Goal: Task Accomplishment & Management: Use online tool/utility

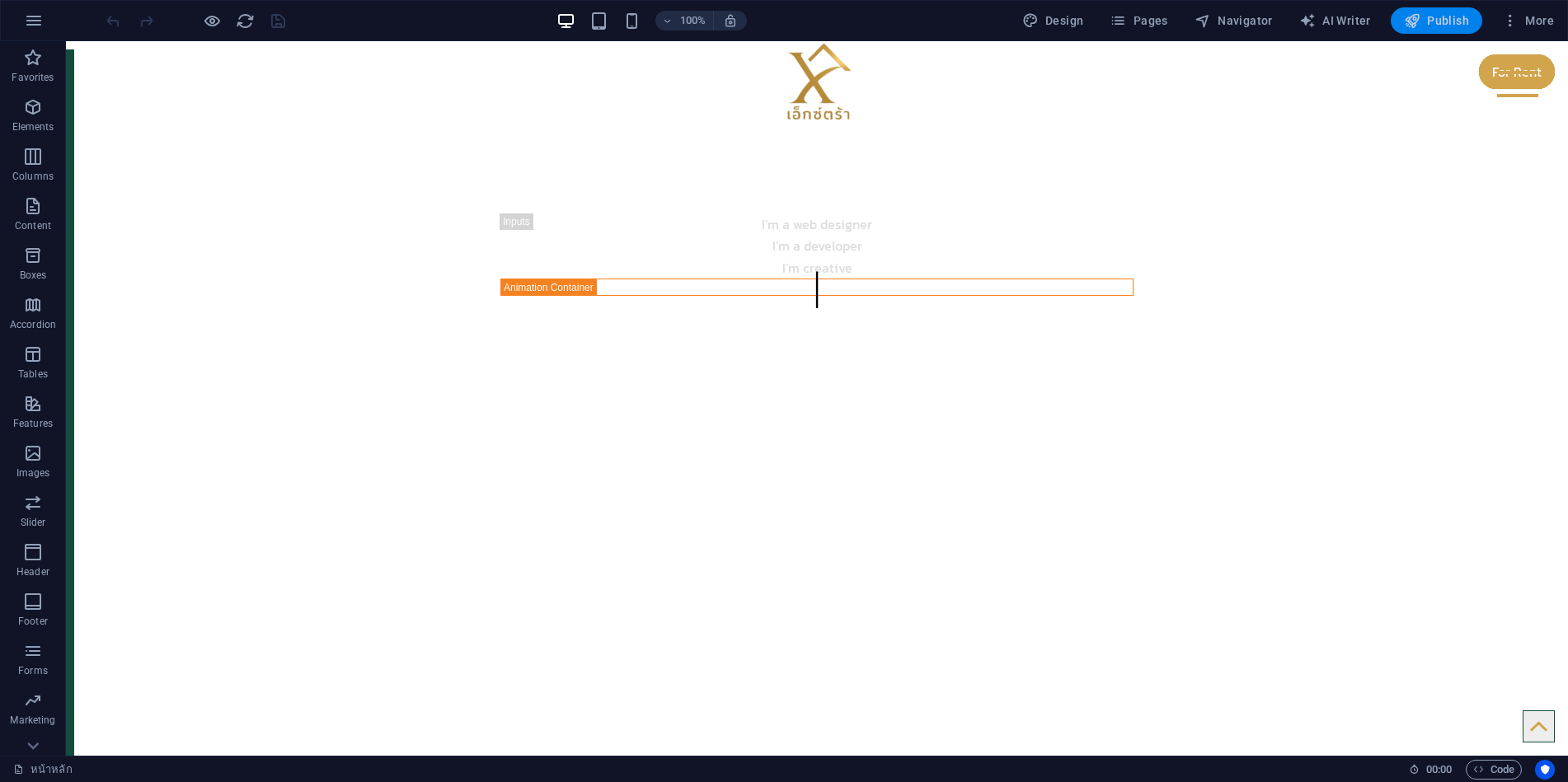
click at [1442, 20] on span "Publish" at bounding box center [1437, 21] width 65 height 16
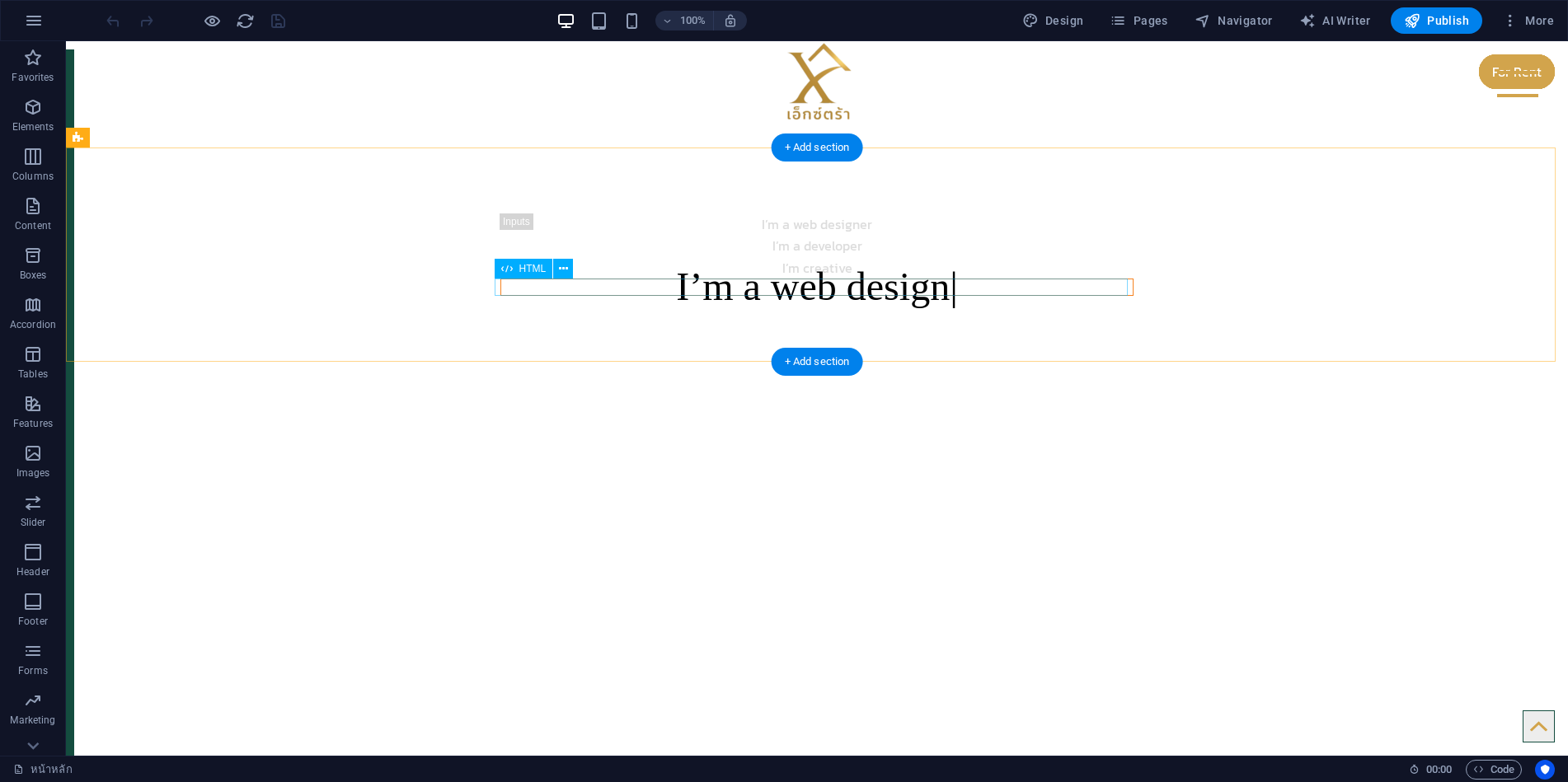
click at [771, 287] on div "I’m a web design" at bounding box center [817, 287] width 633 height 16
click at [770, 288] on div "I’m a web desig" at bounding box center [817, 287] width 633 height 16
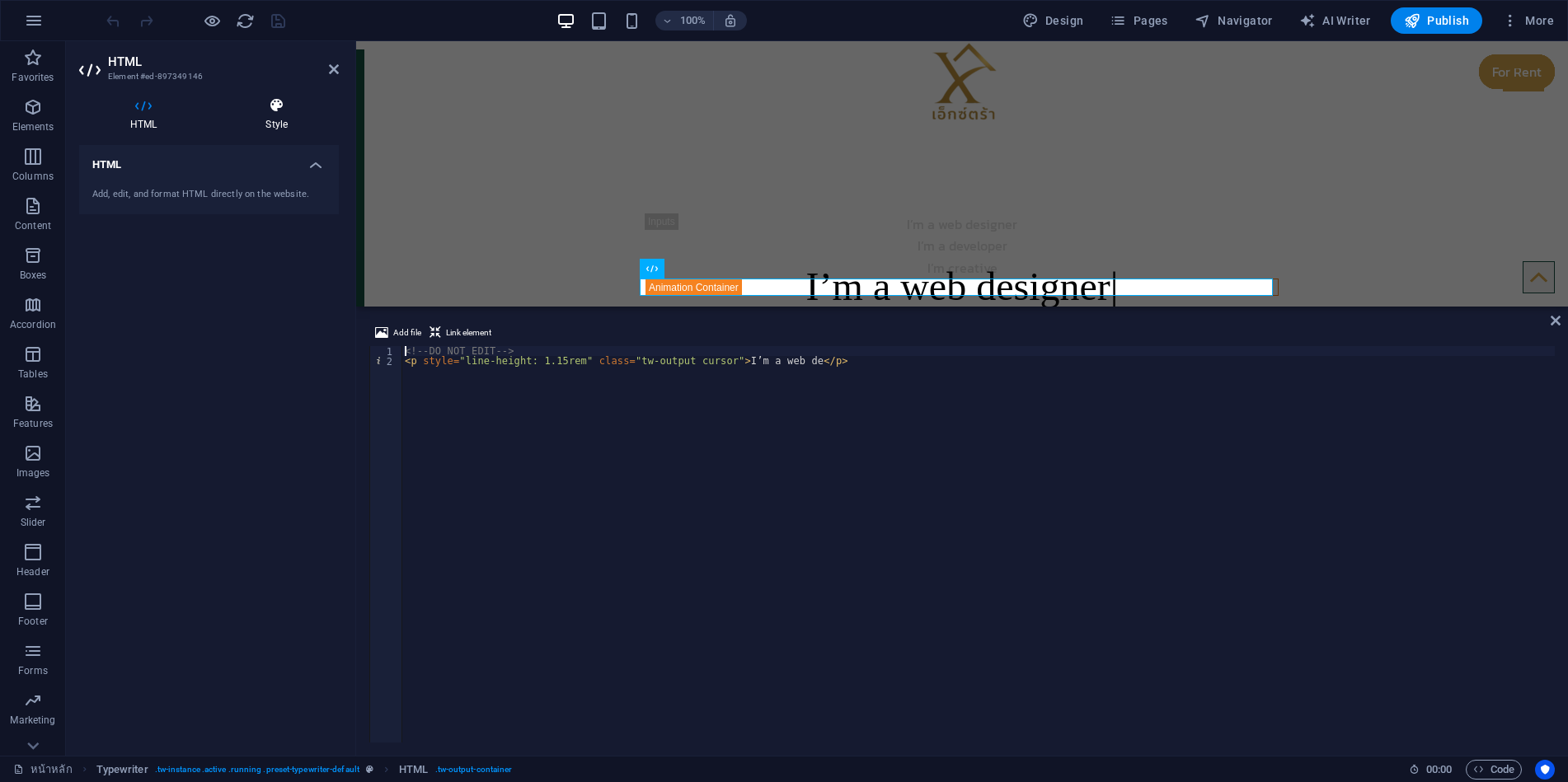
click at [268, 116] on h4 "Style" at bounding box center [277, 115] width 125 height 34
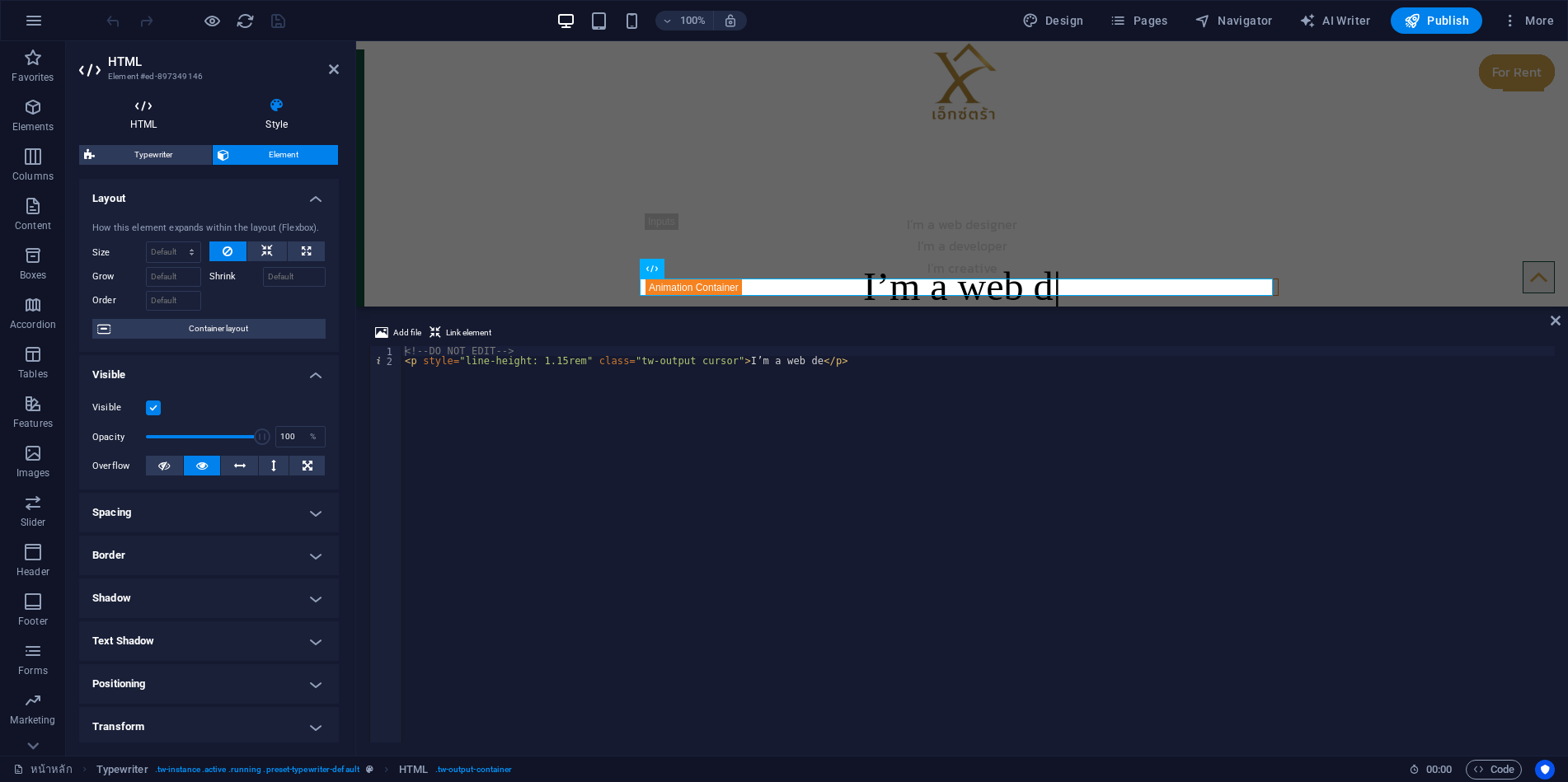
click at [154, 115] on h4 "HTML" at bounding box center [147, 115] width 136 height 34
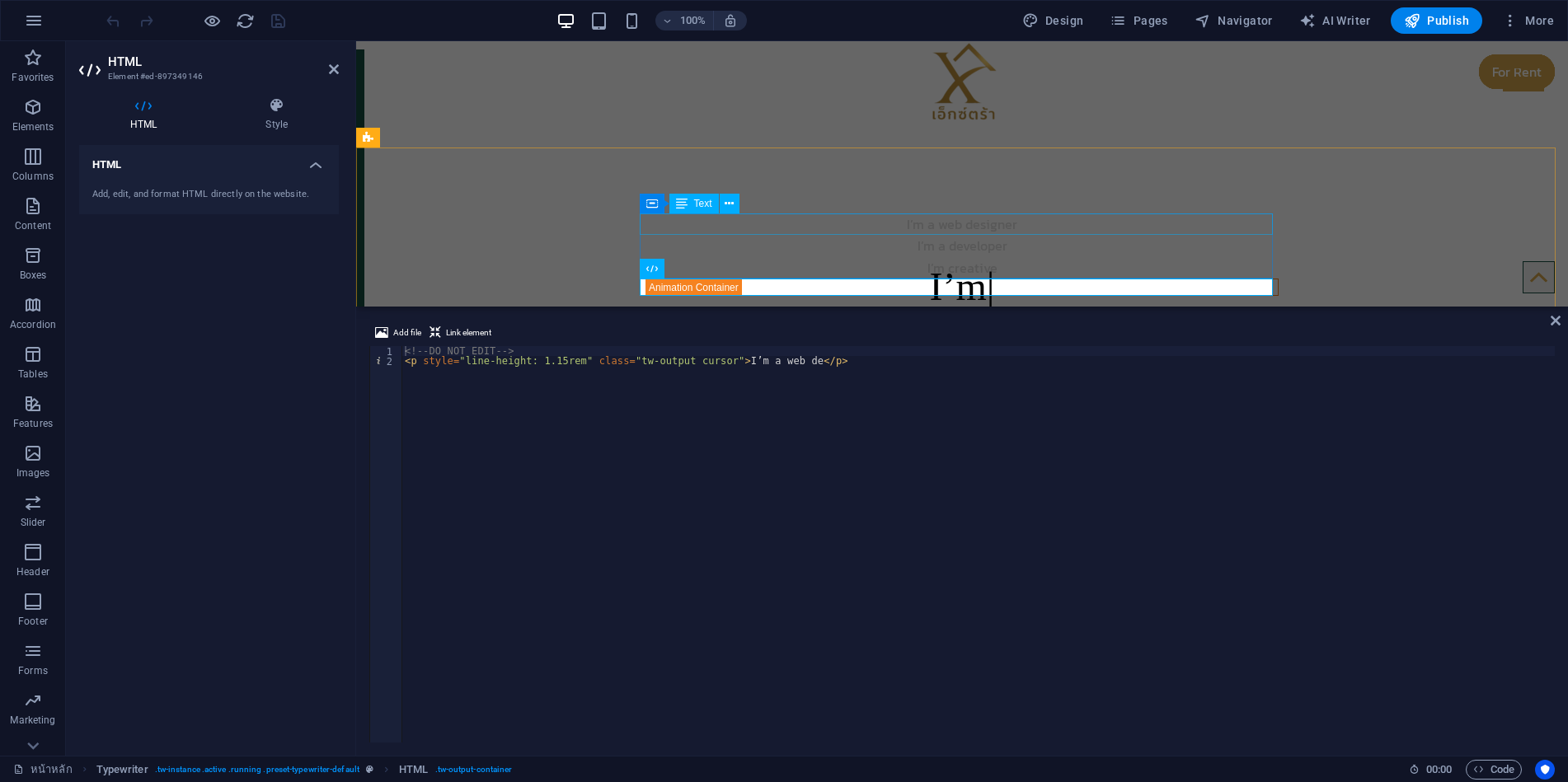
click at [948, 226] on div "I’m a web designer" at bounding box center [962, 224] width 633 height 22
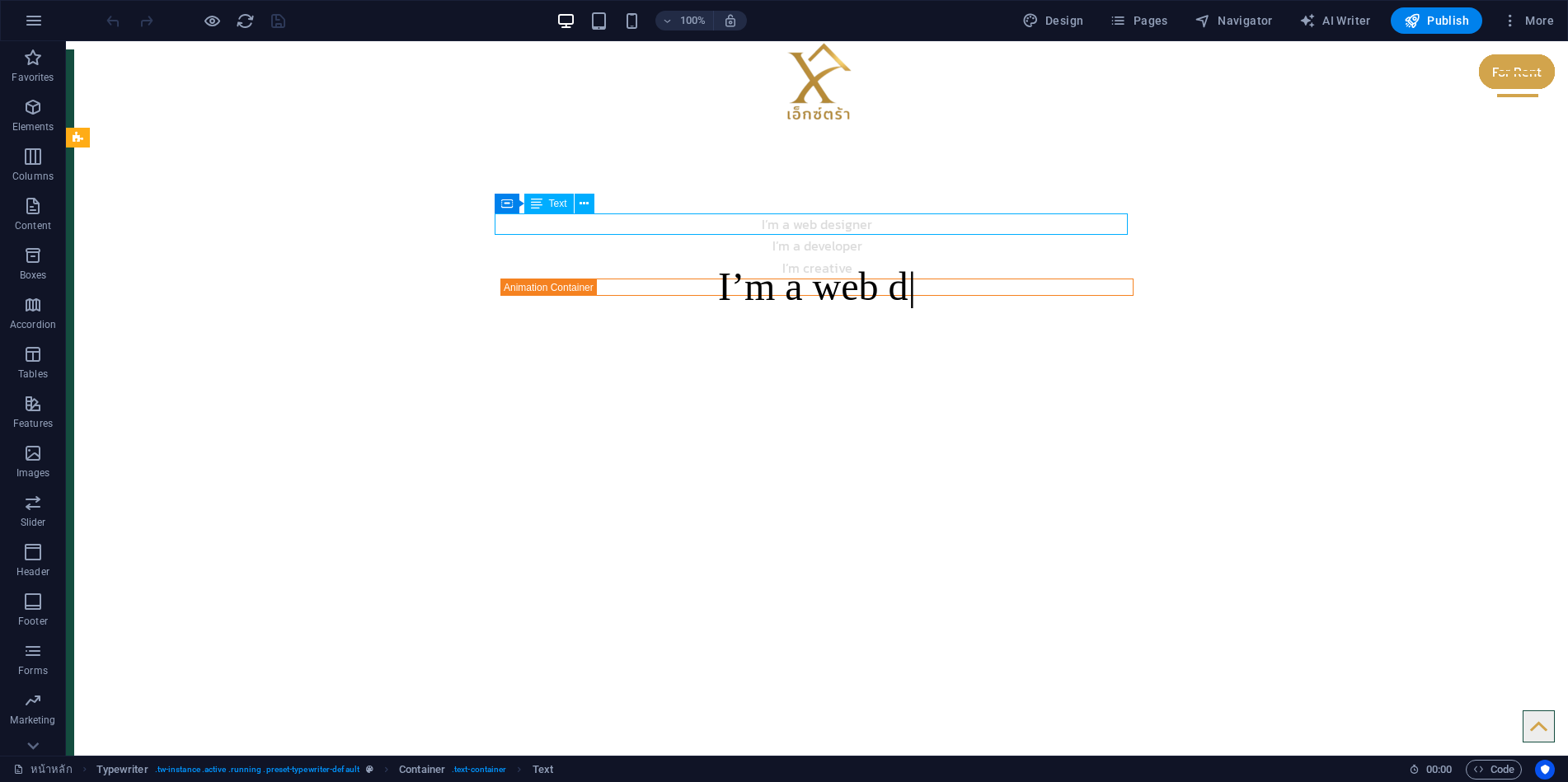
click at [819, 223] on div "I’m a web designer" at bounding box center [817, 224] width 633 height 22
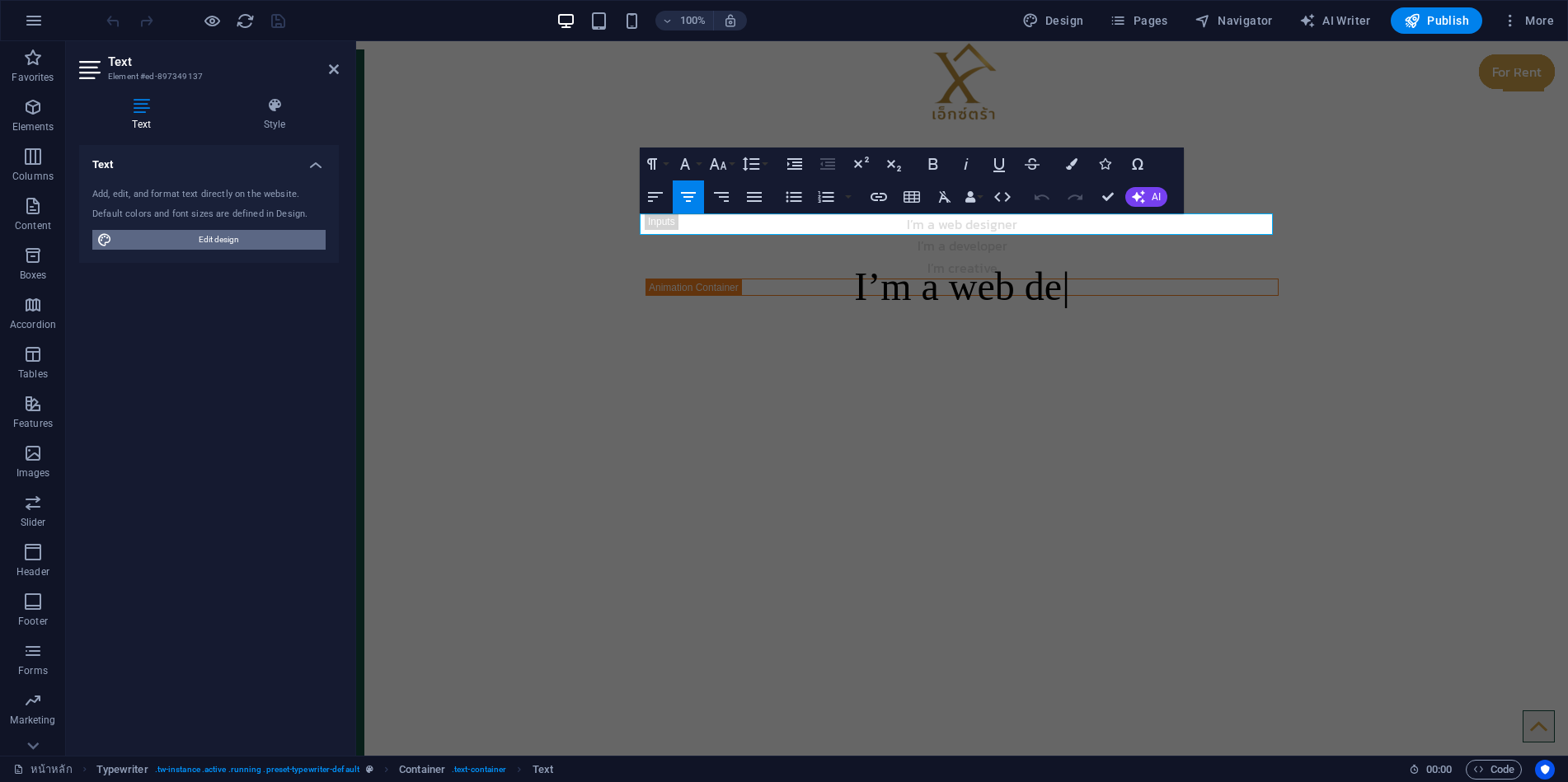
drag, startPoint x: 233, startPoint y: 240, endPoint x: 70, endPoint y: 183, distance: 172.7
click at [233, 240] on span "Edit design" at bounding box center [218, 240] width 203 height 20
select select "px"
select select "400"
select select "px"
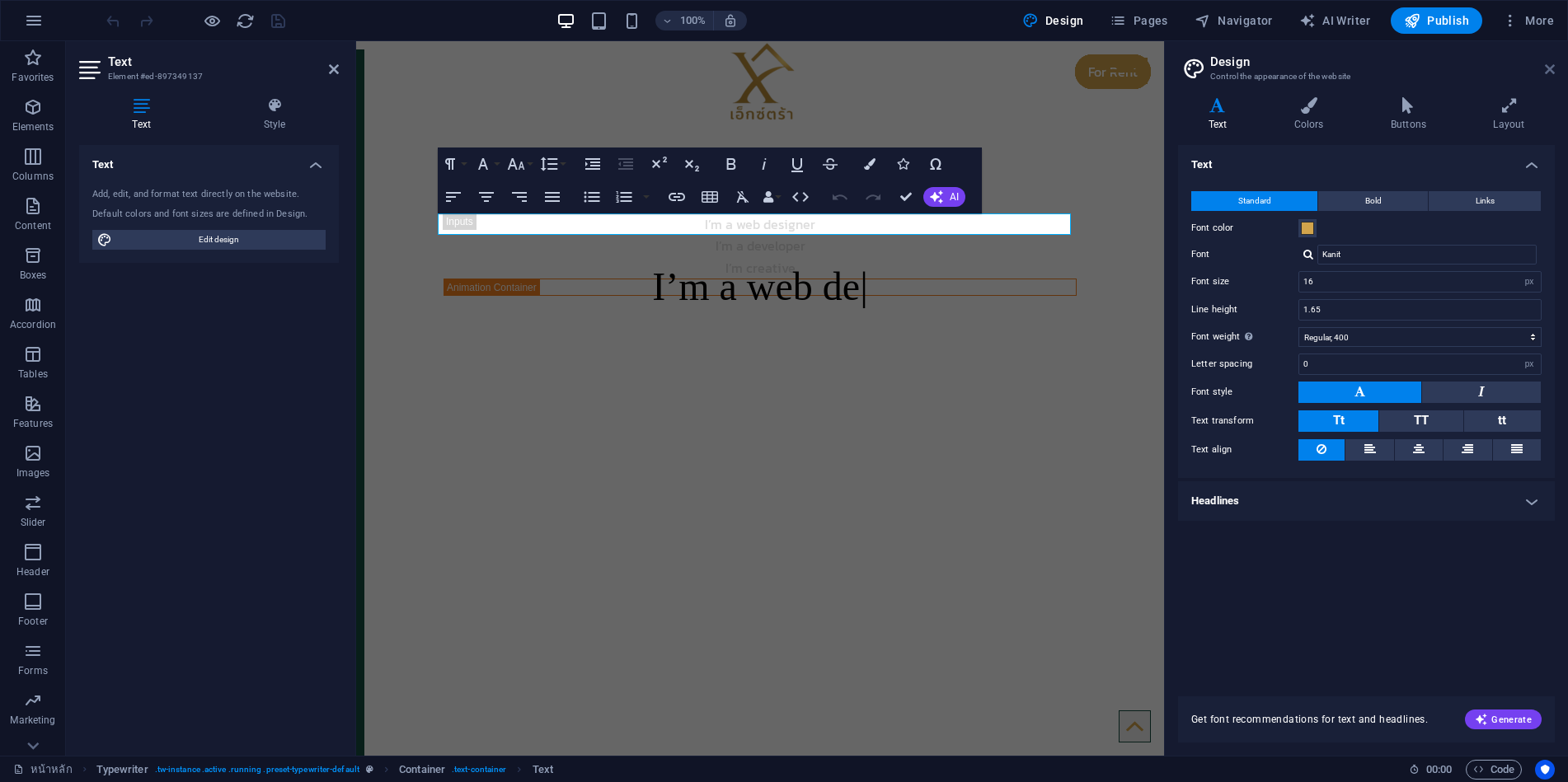
click at [1549, 63] on icon at bounding box center [1550, 69] width 10 height 14
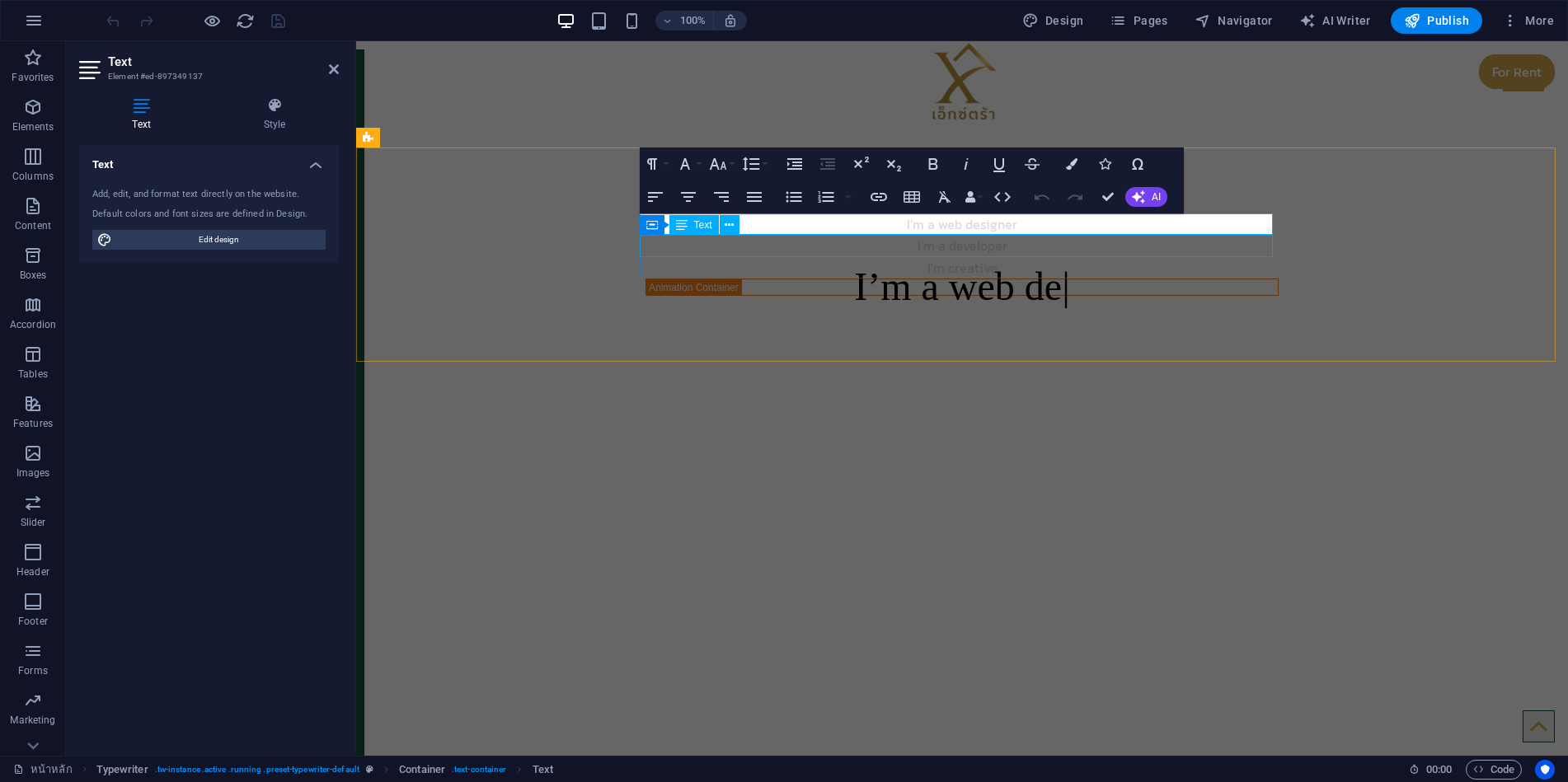
click at [947, 250] on div "I’m a developer" at bounding box center [962, 246] width 633 height 22
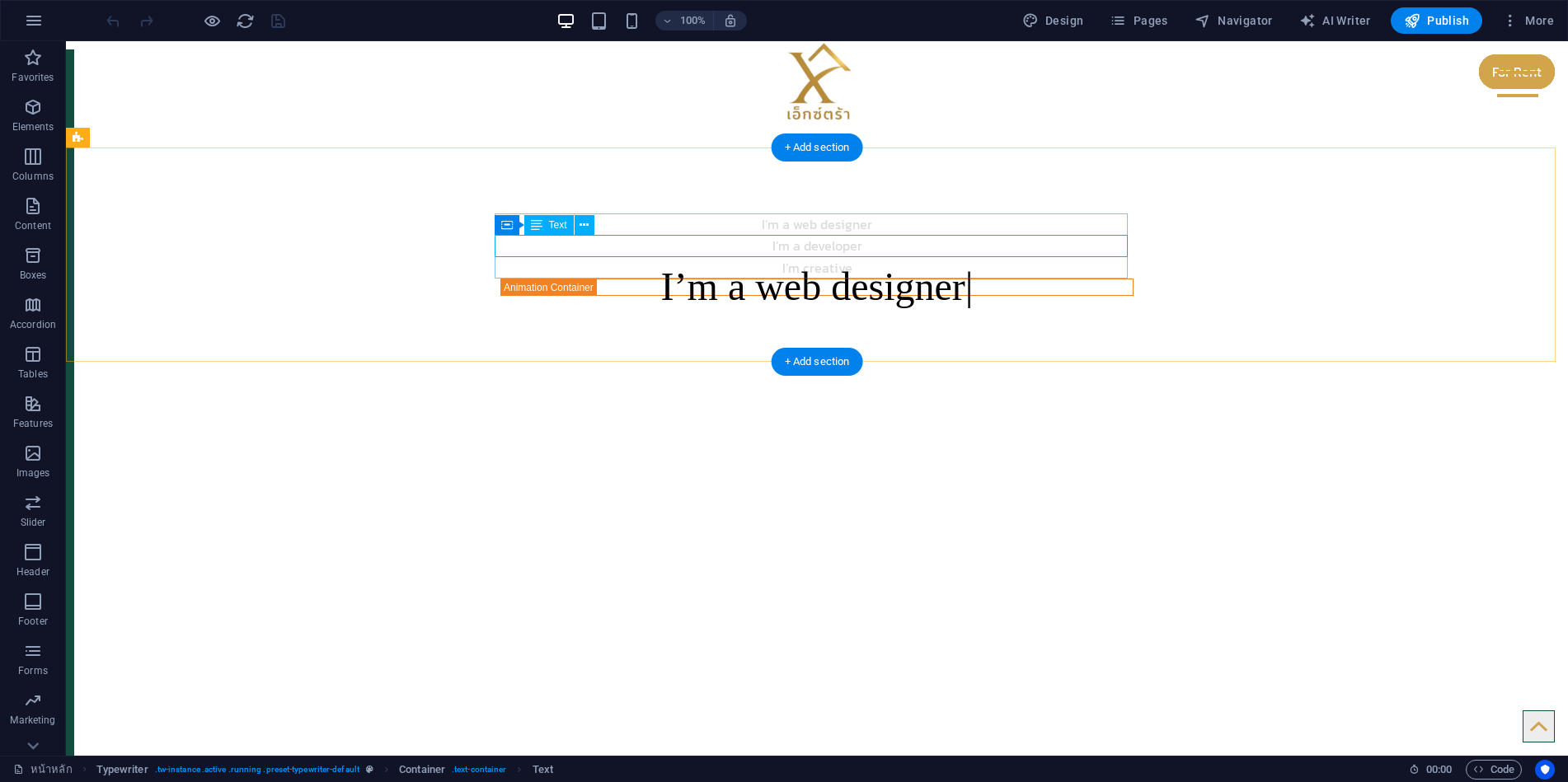
click at [855, 247] on div "I’m a developer" at bounding box center [817, 246] width 633 height 22
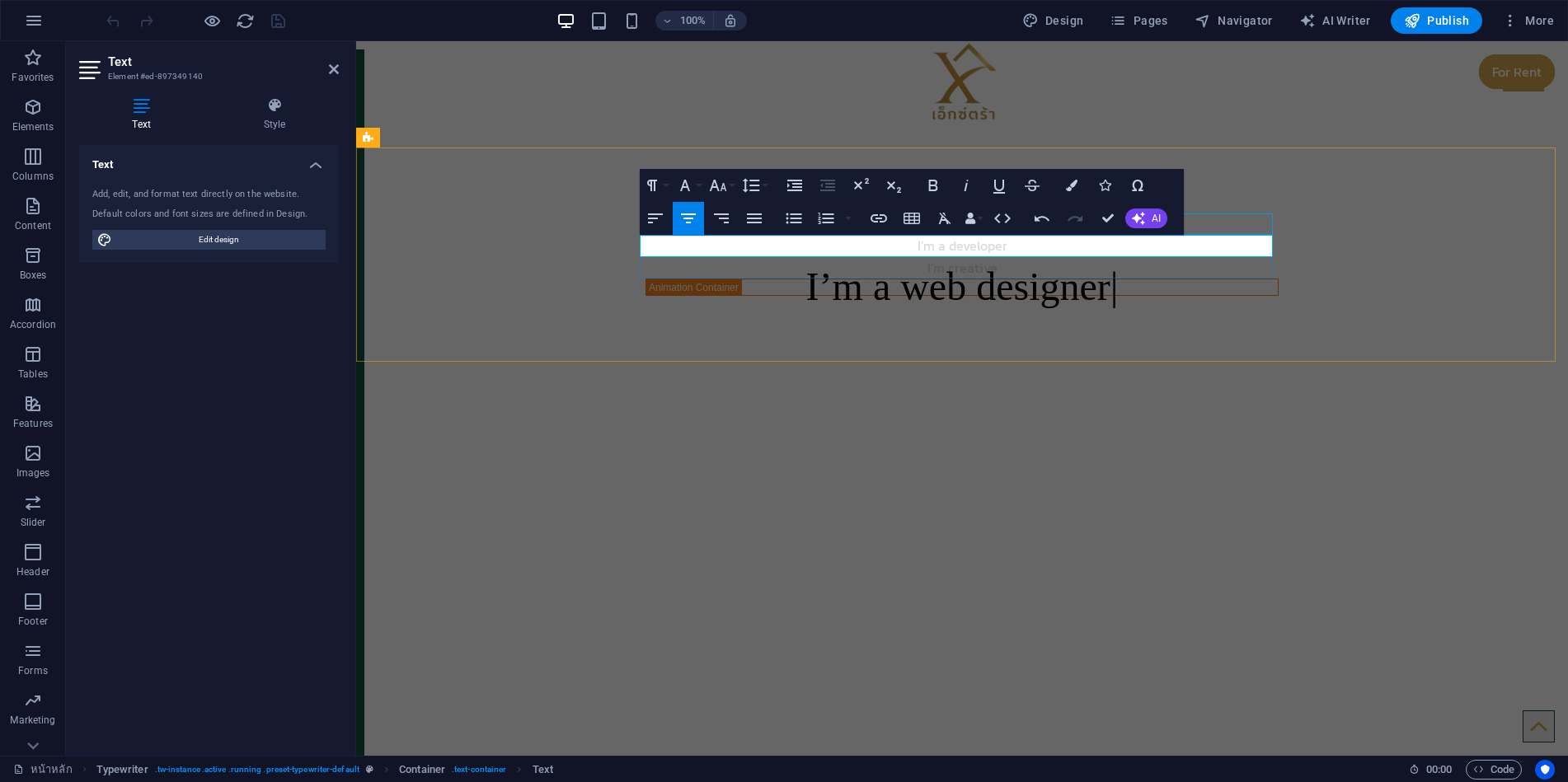
click at [1215, 216] on div "I’m a web designer" at bounding box center [962, 224] width 633 height 22
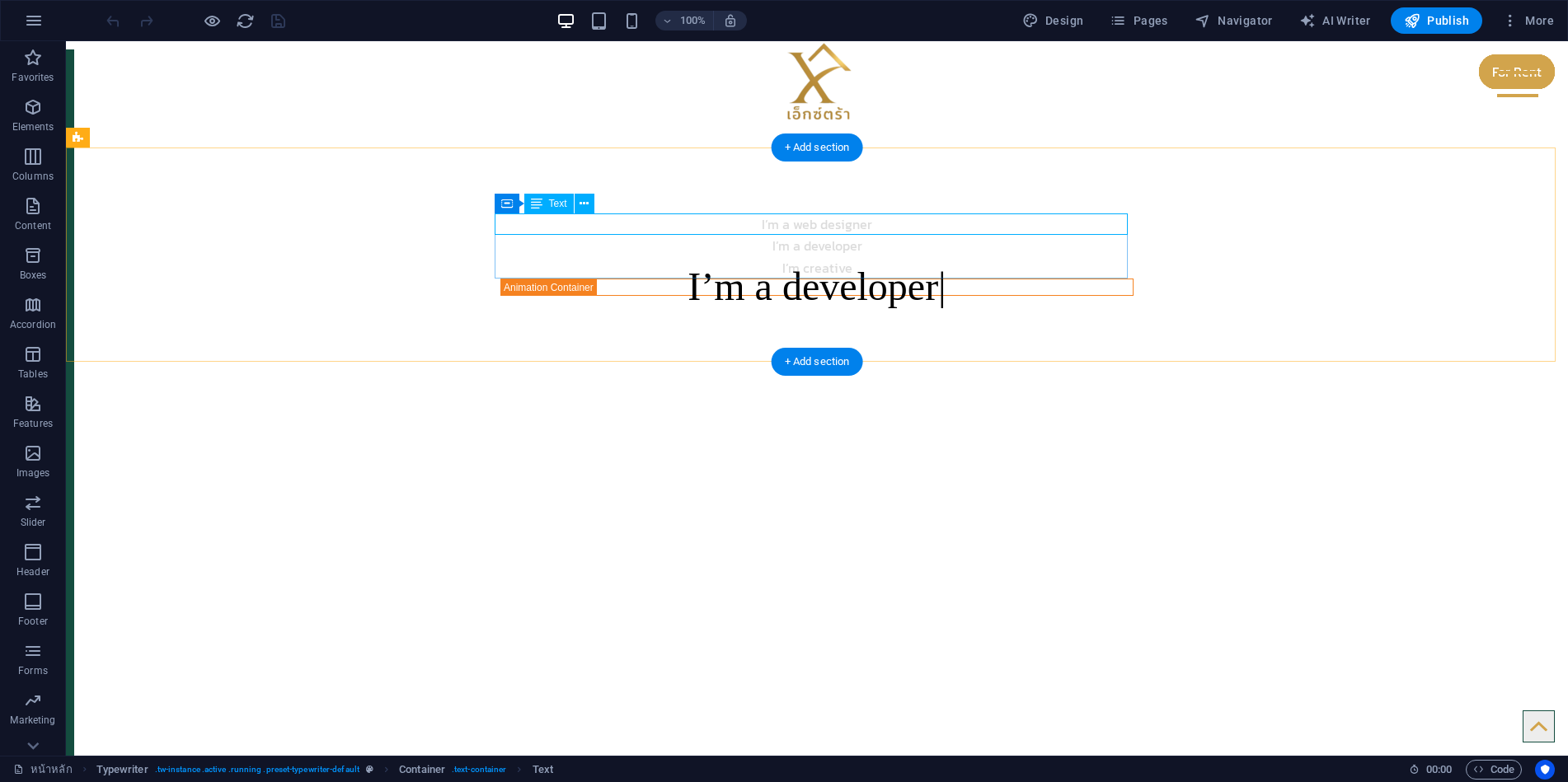
click at [869, 220] on div "I’m a web designer" at bounding box center [817, 224] width 633 height 22
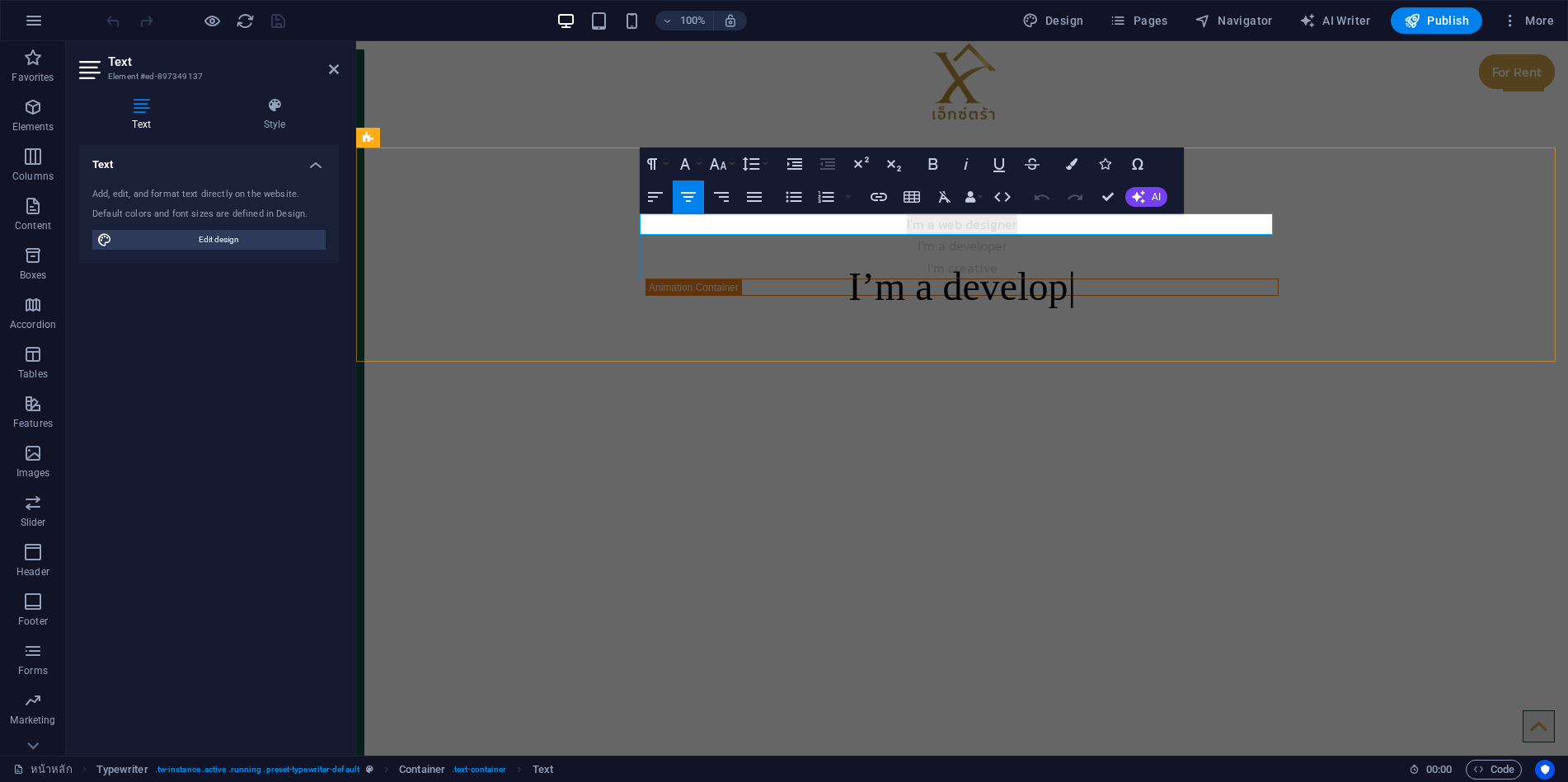
drag, startPoint x: 1033, startPoint y: 228, endPoint x: 877, endPoint y: 223, distance: 156.1
click at [877, 223] on p "I’m a web designer" at bounding box center [962, 224] width 633 height 22
click at [688, 200] on icon "button" at bounding box center [689, 197] width 20 height 20
click at [924, 241] on div "I’m a developer" at bounding box center [962, 246] width 633 height 22
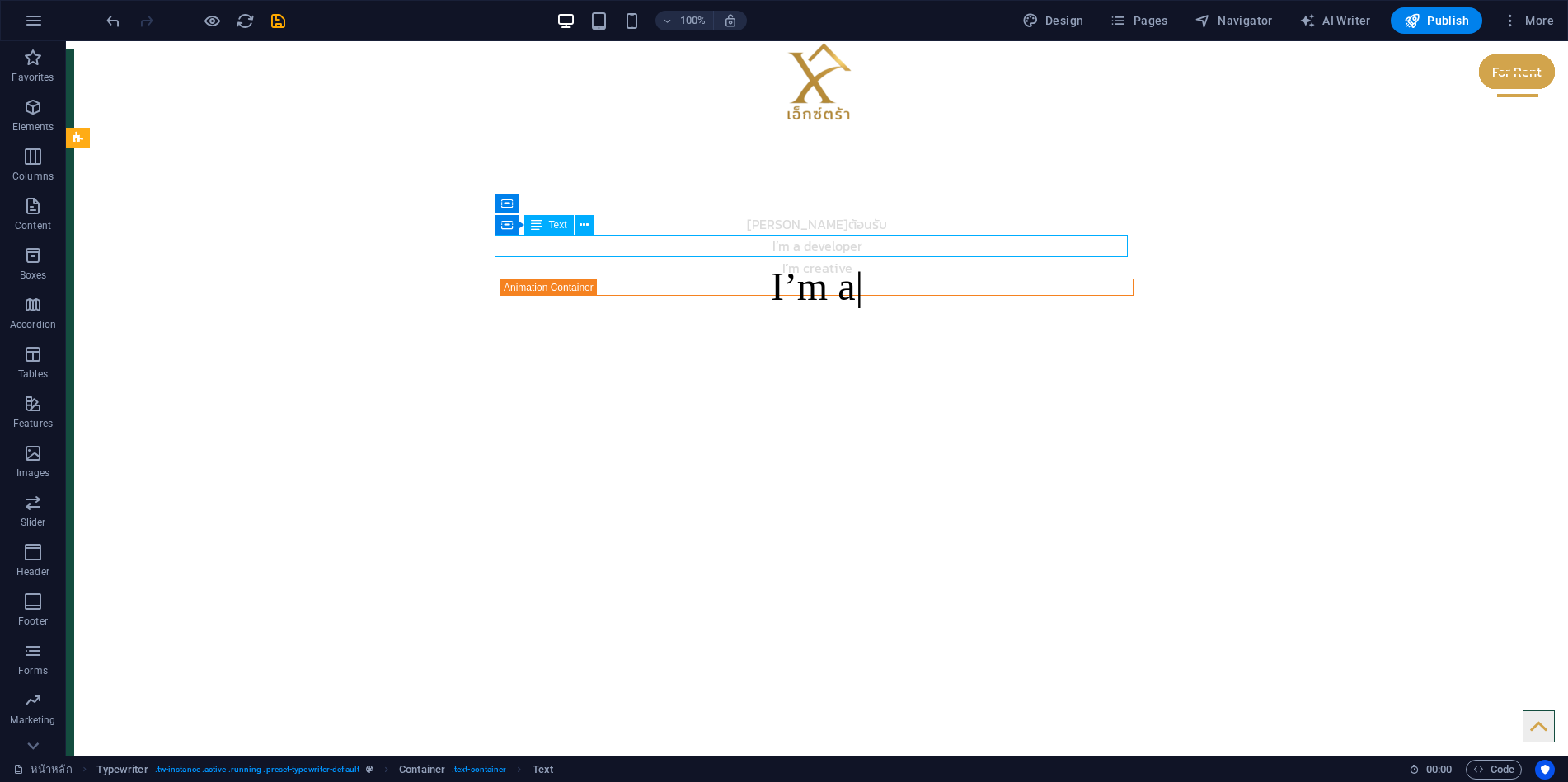
click at [832, 247] on div "I’m a developer" at bounding box center [817, 246] width 633 height 22
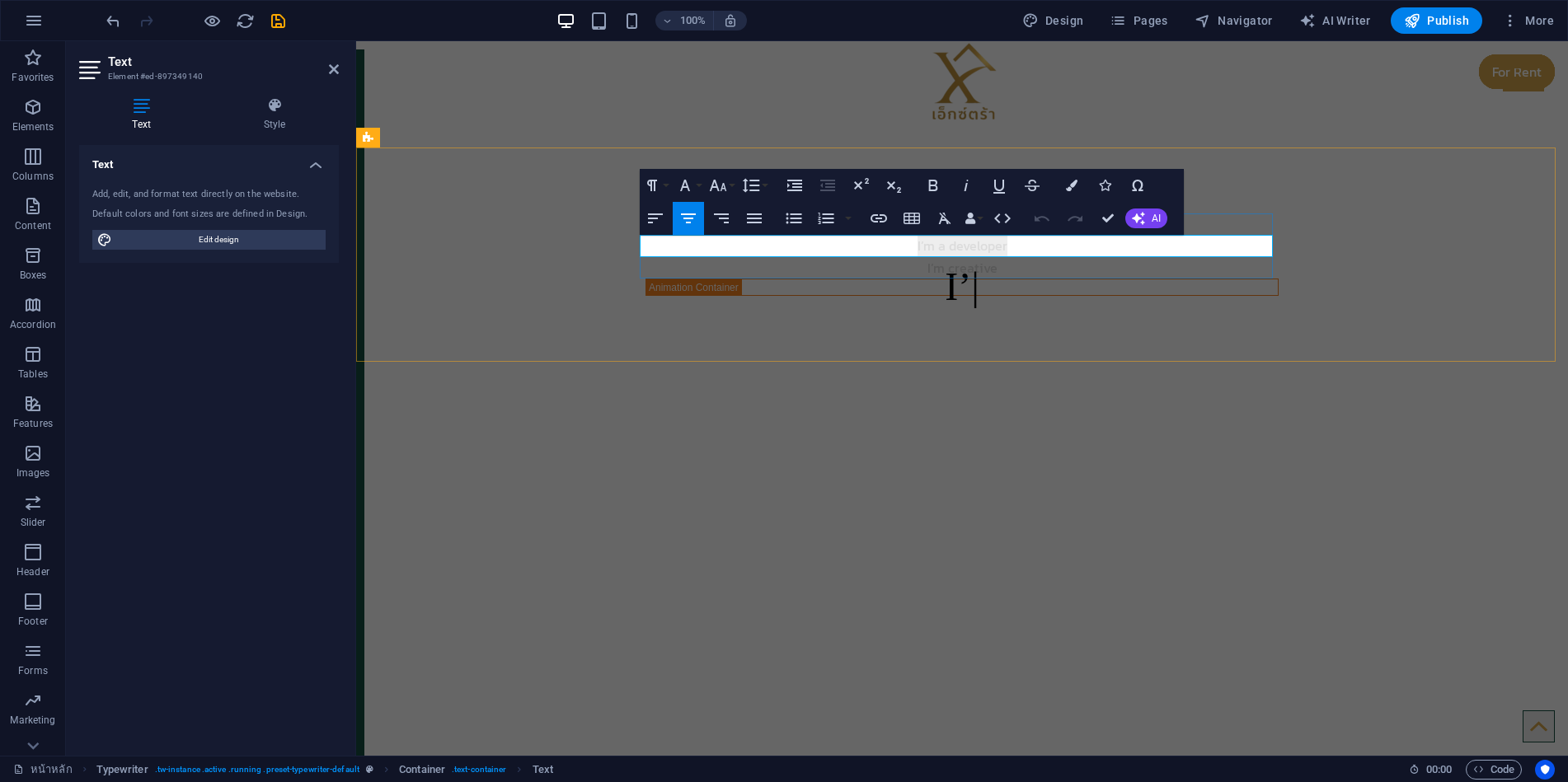
drag, startPoint x: 1009, startPoint y: 250, endPoint x: 907, endPoint y: 248, distance: 102.0
click at [907, 248] on p "I’m a developer" at bounding box center [962, 246] width 633 height 22
click at [685, 219] on icon "button" at bounding box center [688, 218] width 14 height 10
click at [960, 265] on div "I’m creative" at bounding box center [962, 269] width 633 height 22
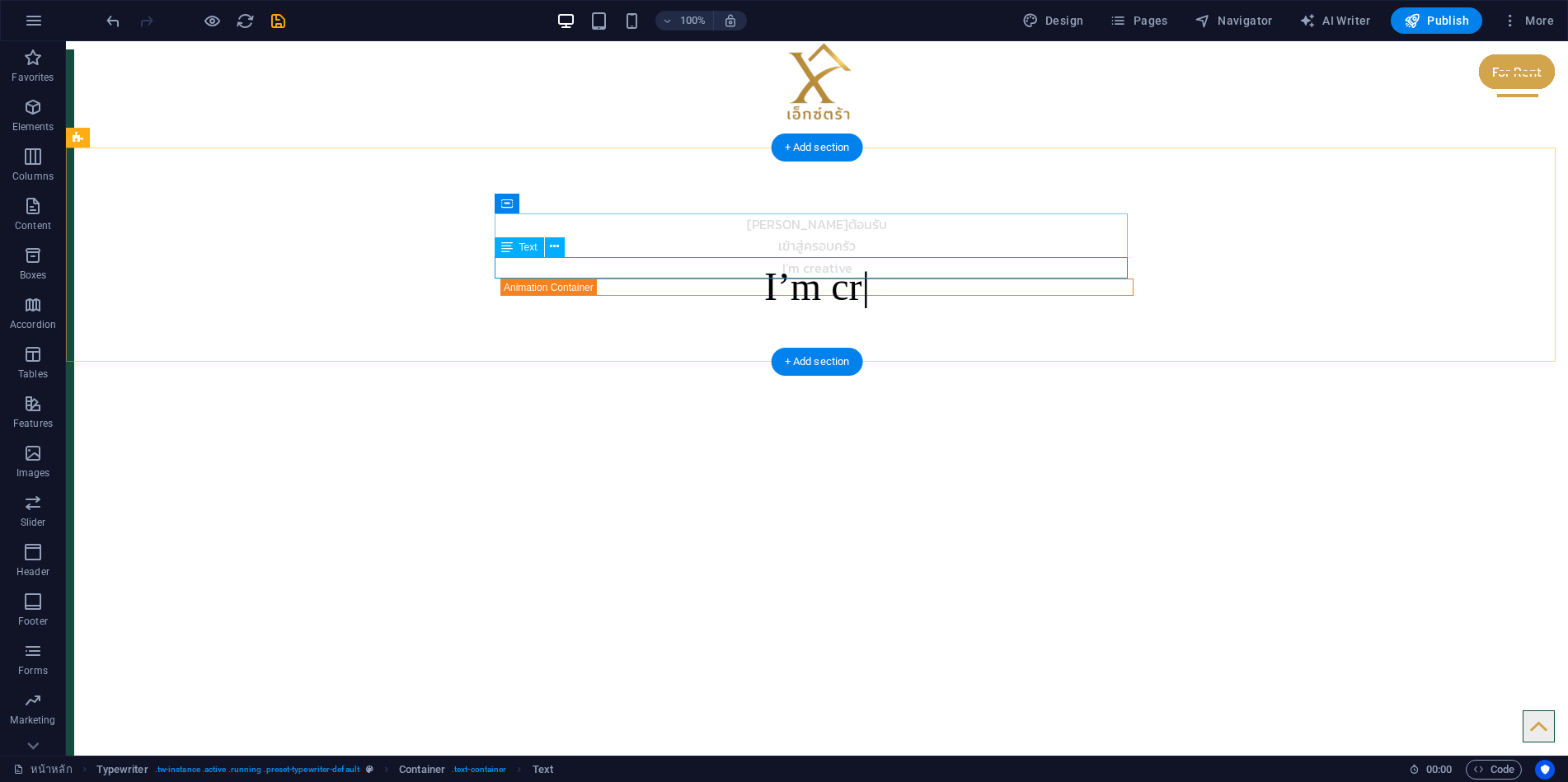
click at [816, 268] on div "I’m creative" at bounding box center [817, 269] width 633 height 22
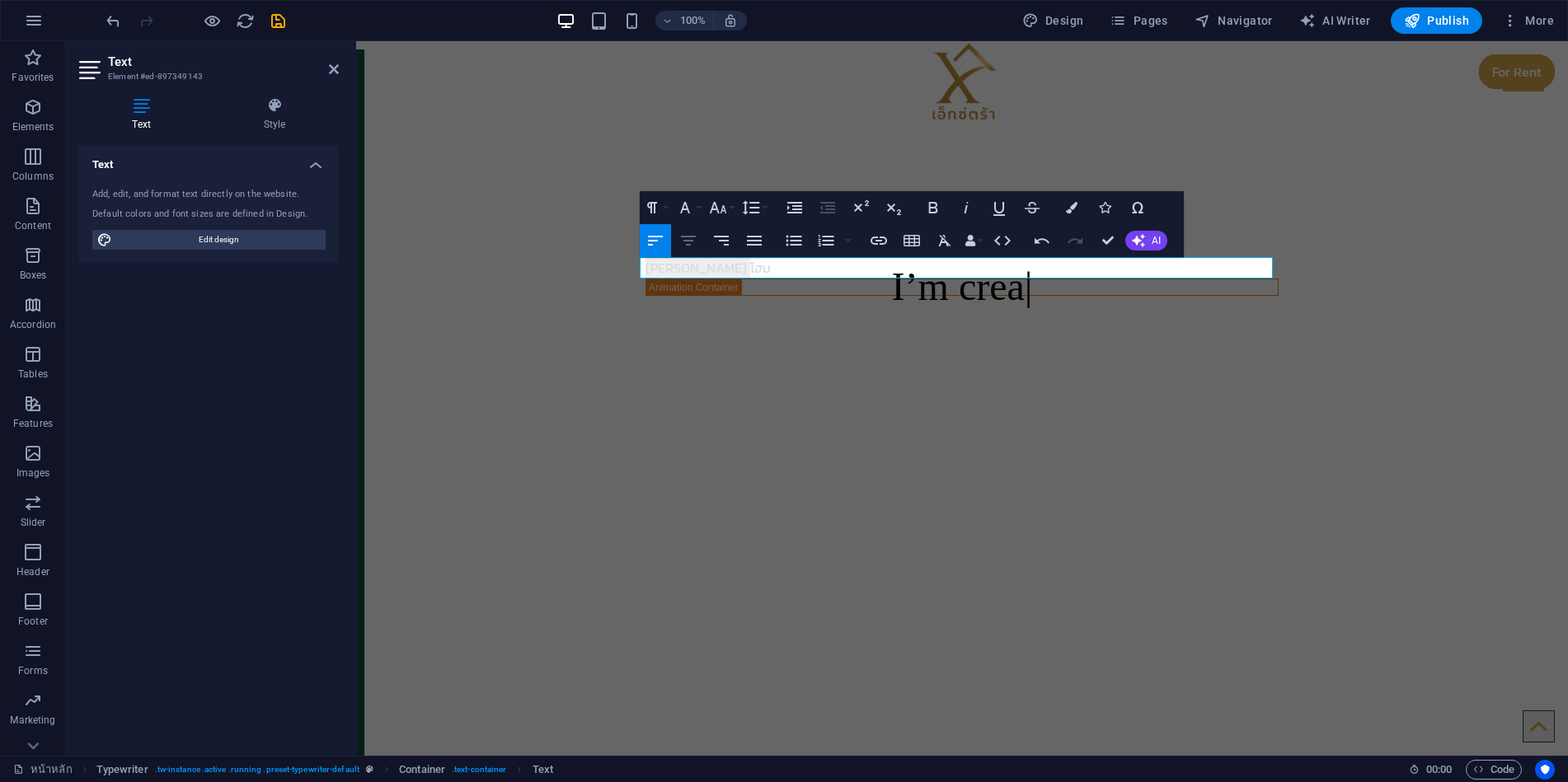
click at [694, 234] on icon "button" at bounding box center [689, 240] width 20 height 20
click at [510, 214] on div "ยินดีต้อนรับ เข้าสู่ครอบครัว เอ็กซ์ตร้า โฮม I’m crea" at bounding box center [962, 254] width 1213 height 214
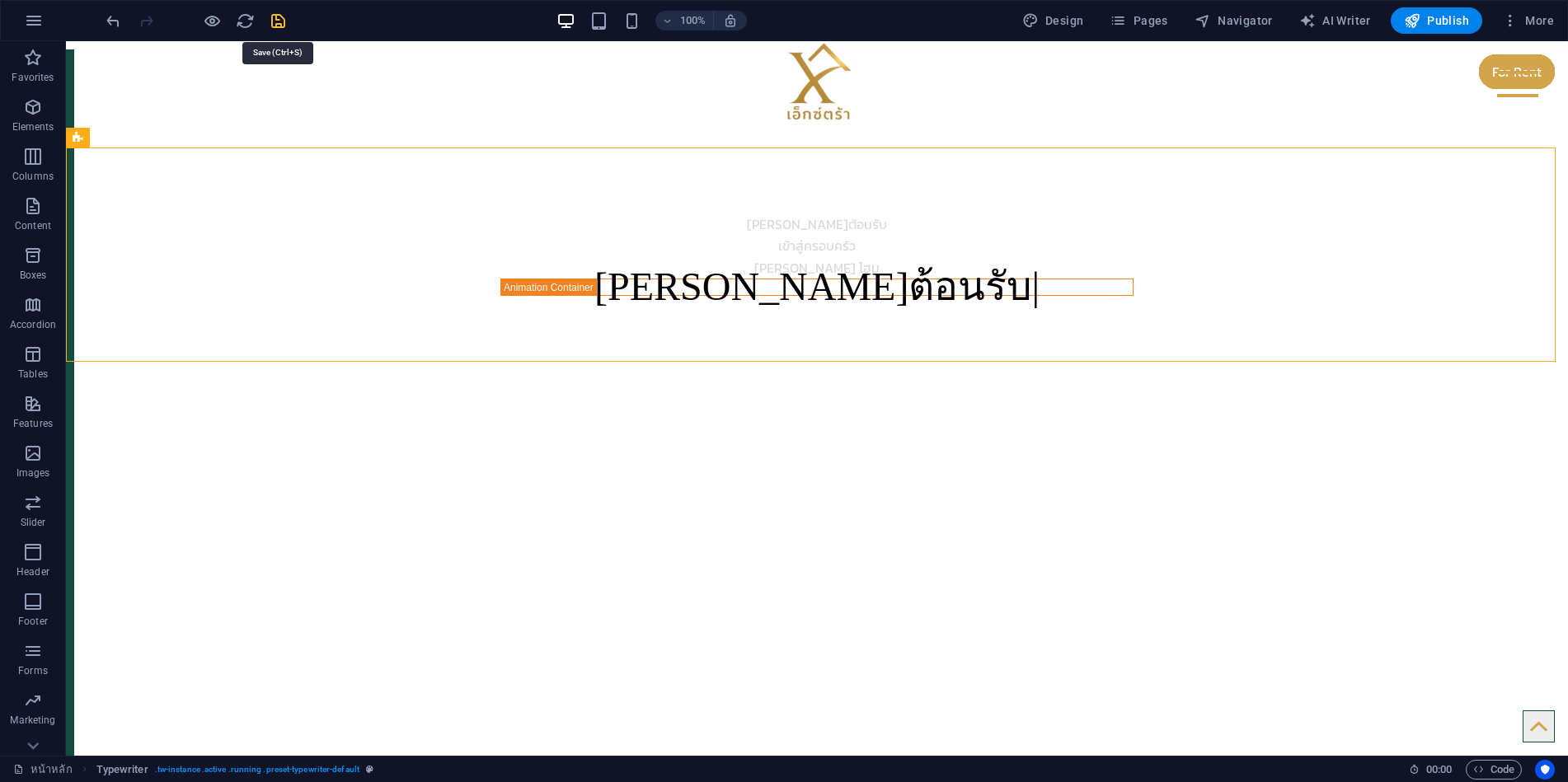
click at [274, 22] on icon "save" at bounding box center [278, 21] width 19 height 19
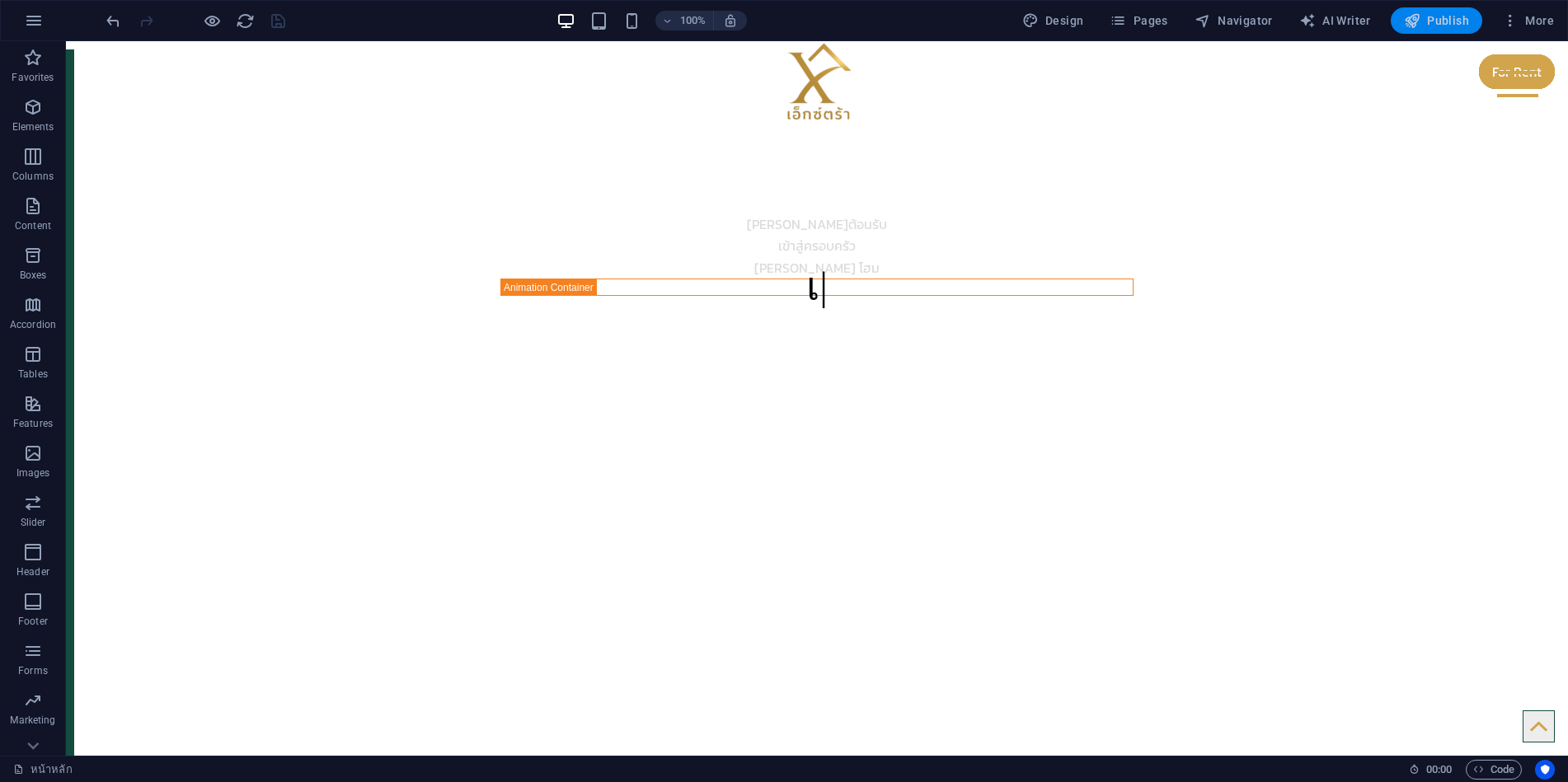
click at [1434, 14] on span "Publish" at bounding box center [1437, 21] width 65 height 16
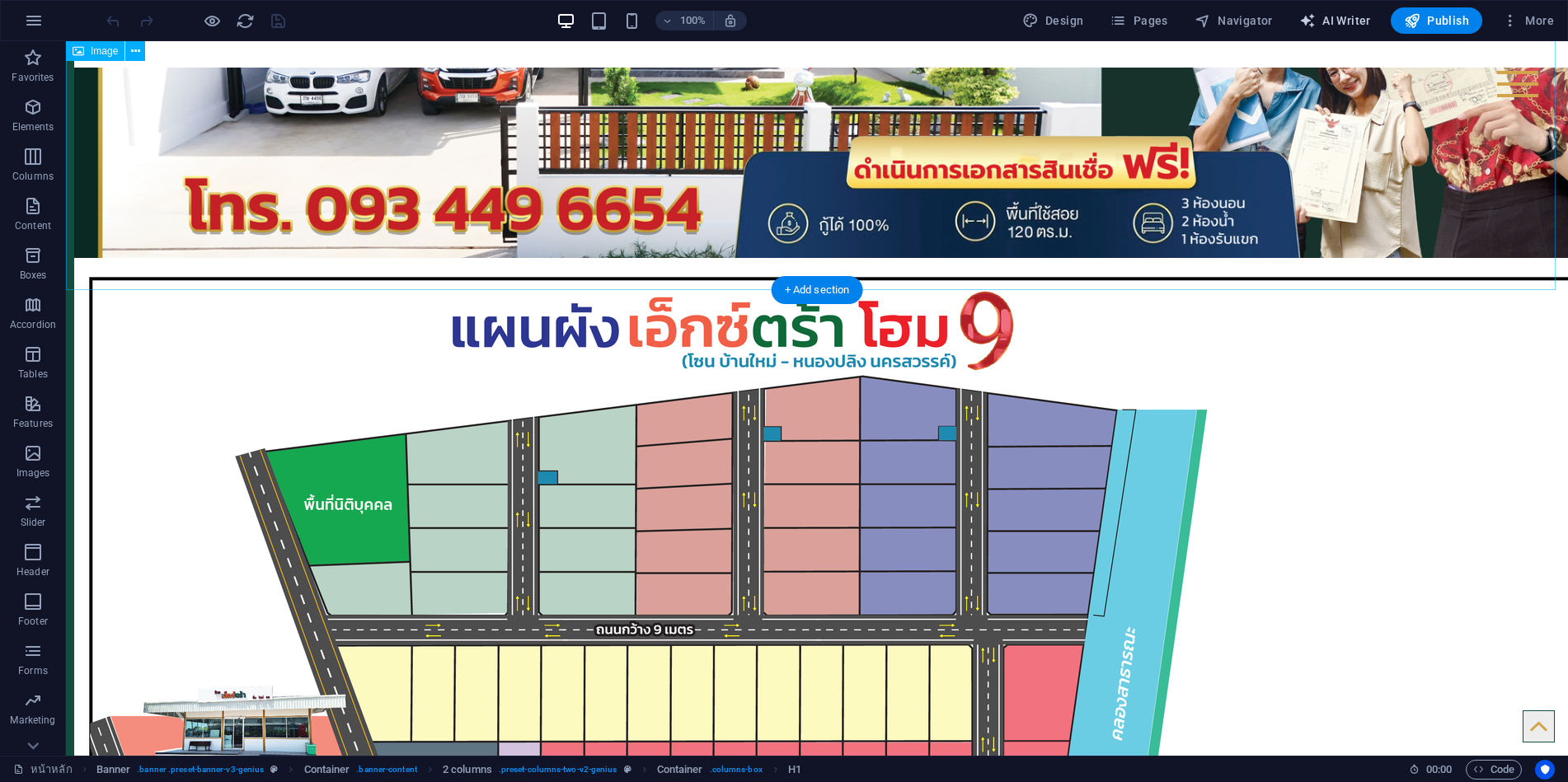
scroll to position [1444, 0]
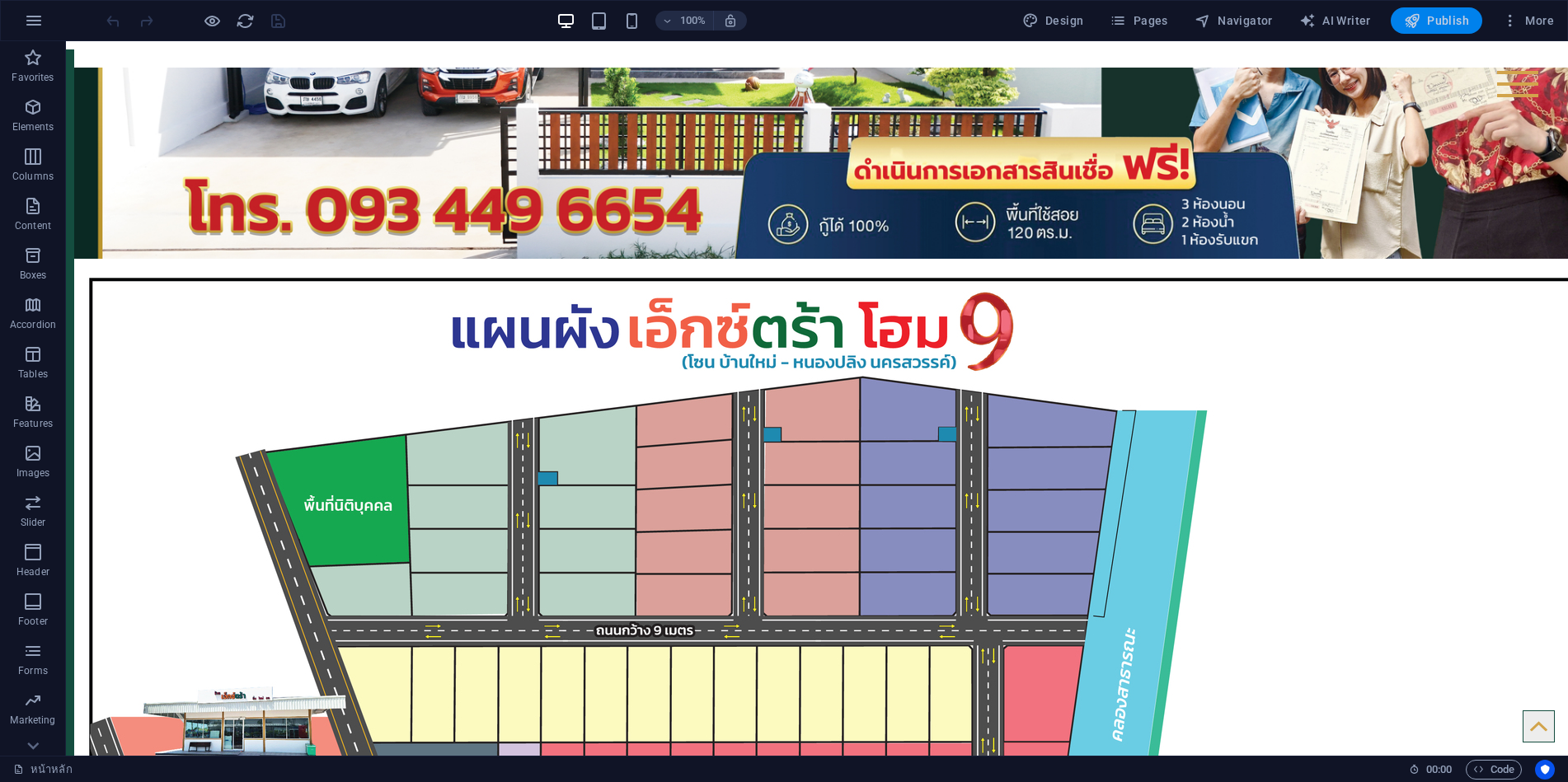
click at [1437, 24] on span "Publish" at bounding box center [1437, 21] width 65 height 16
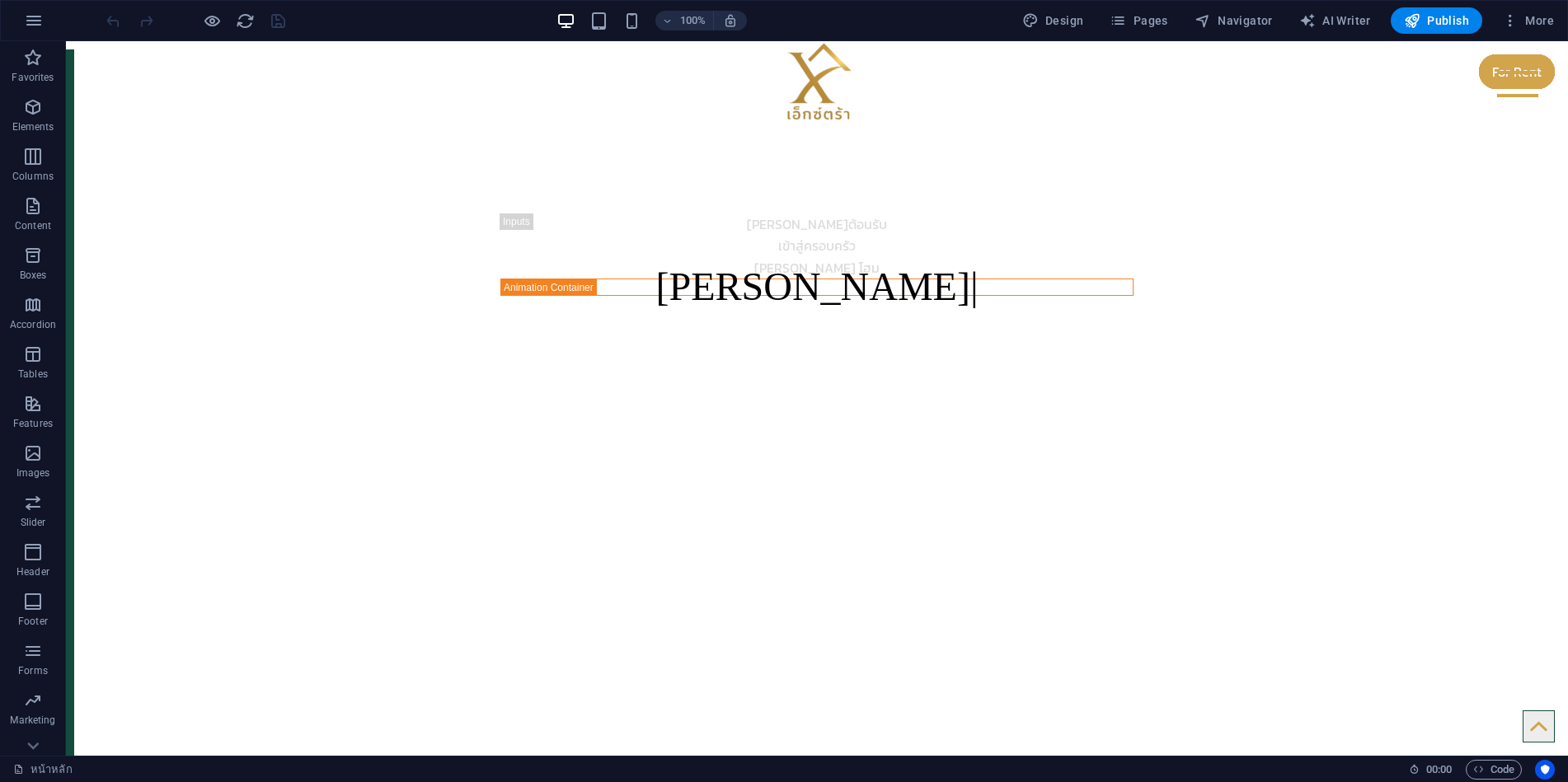
click at [279, 19] on div at bounding box center [195, 20] width 184 height 26
click at [1427, 19] on span "Publish" at bounding box center [1437, 21] width 65 height 16
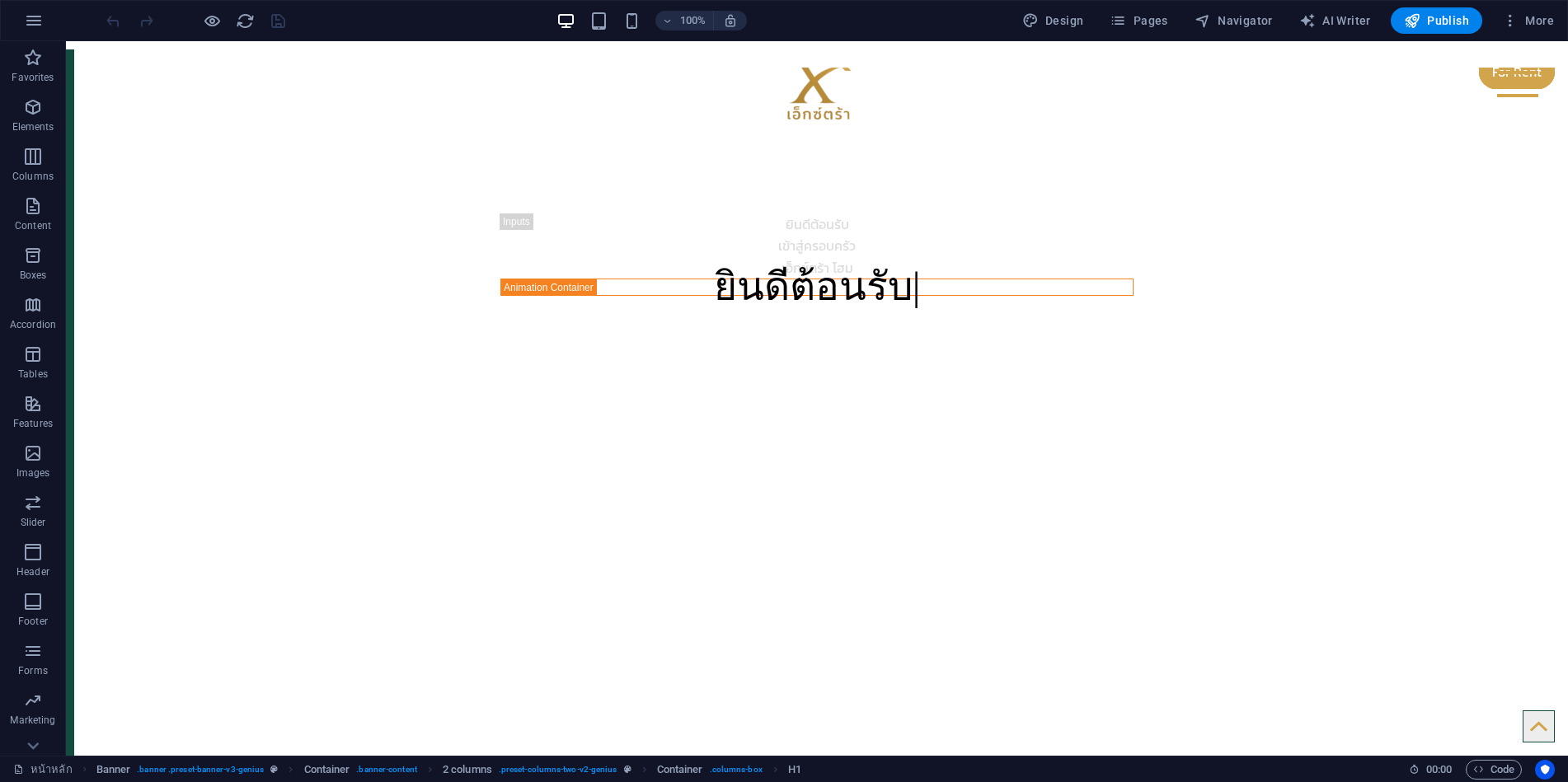
scroll to position [2434, 0]
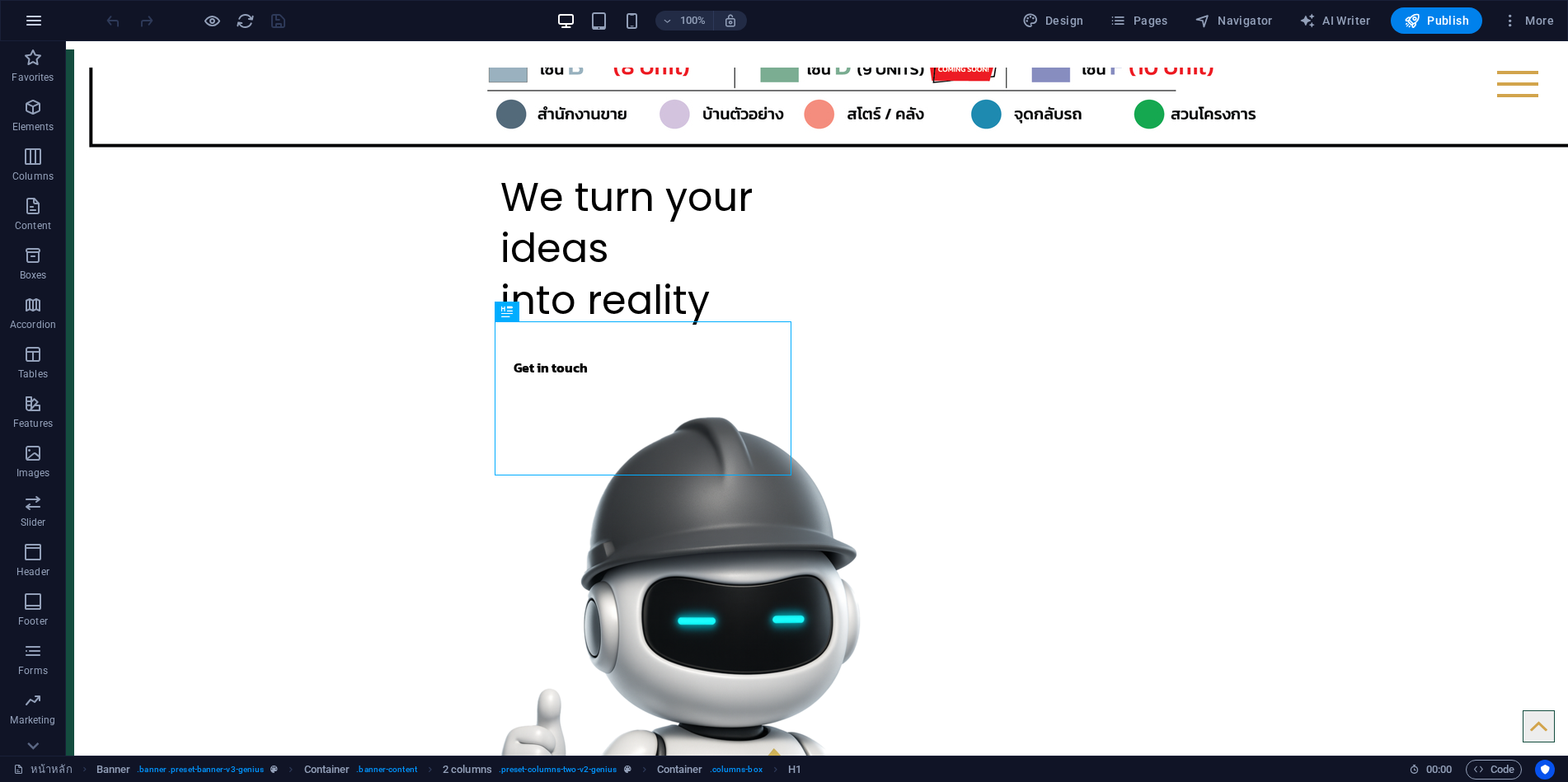
click at [35, 20] on icon "button" at bounding box center [33, 21] width 20 height 20
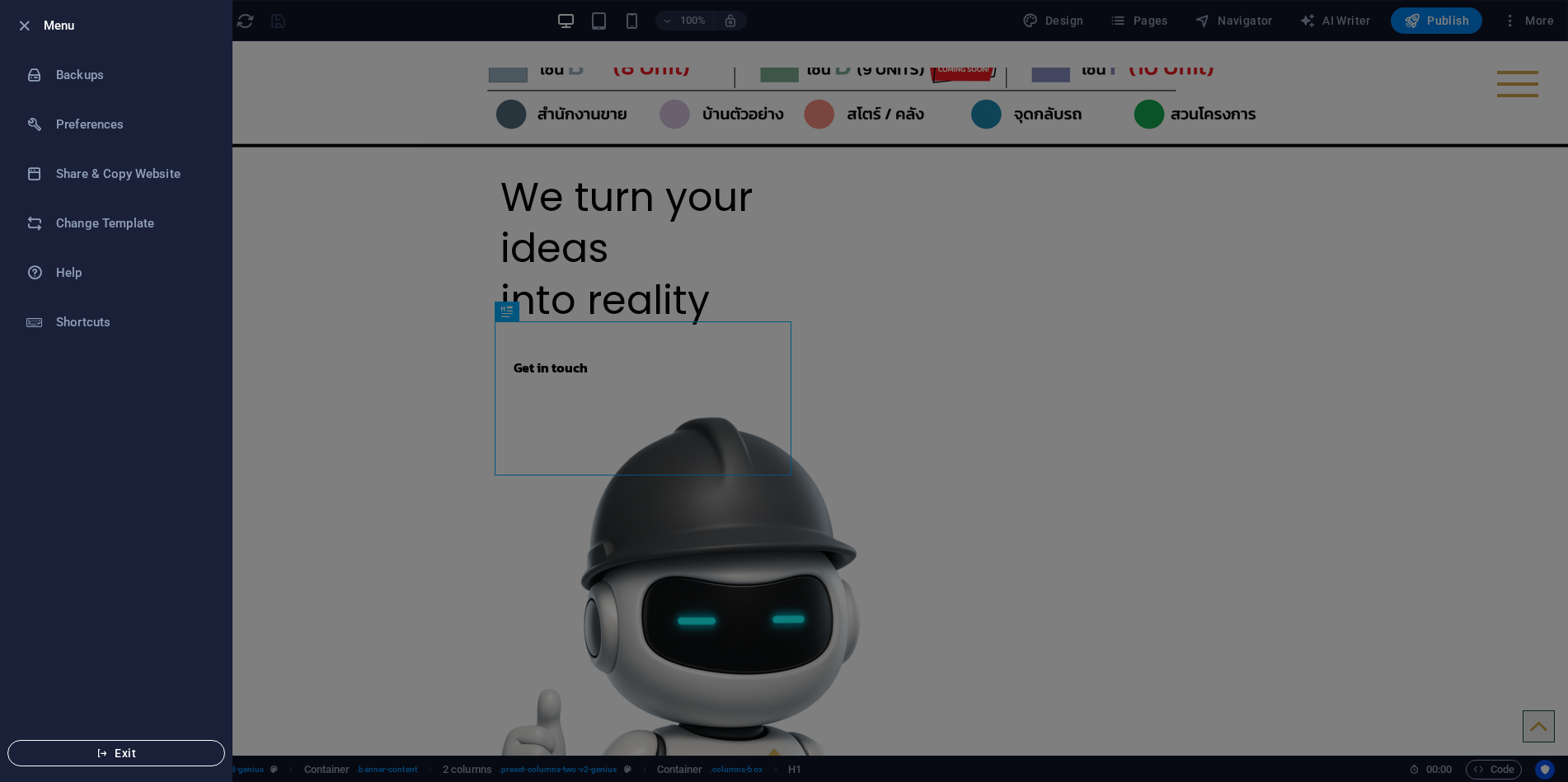
click at [113, 758] on span "Exit" at bounding box center [117, 753] width 190 height 14
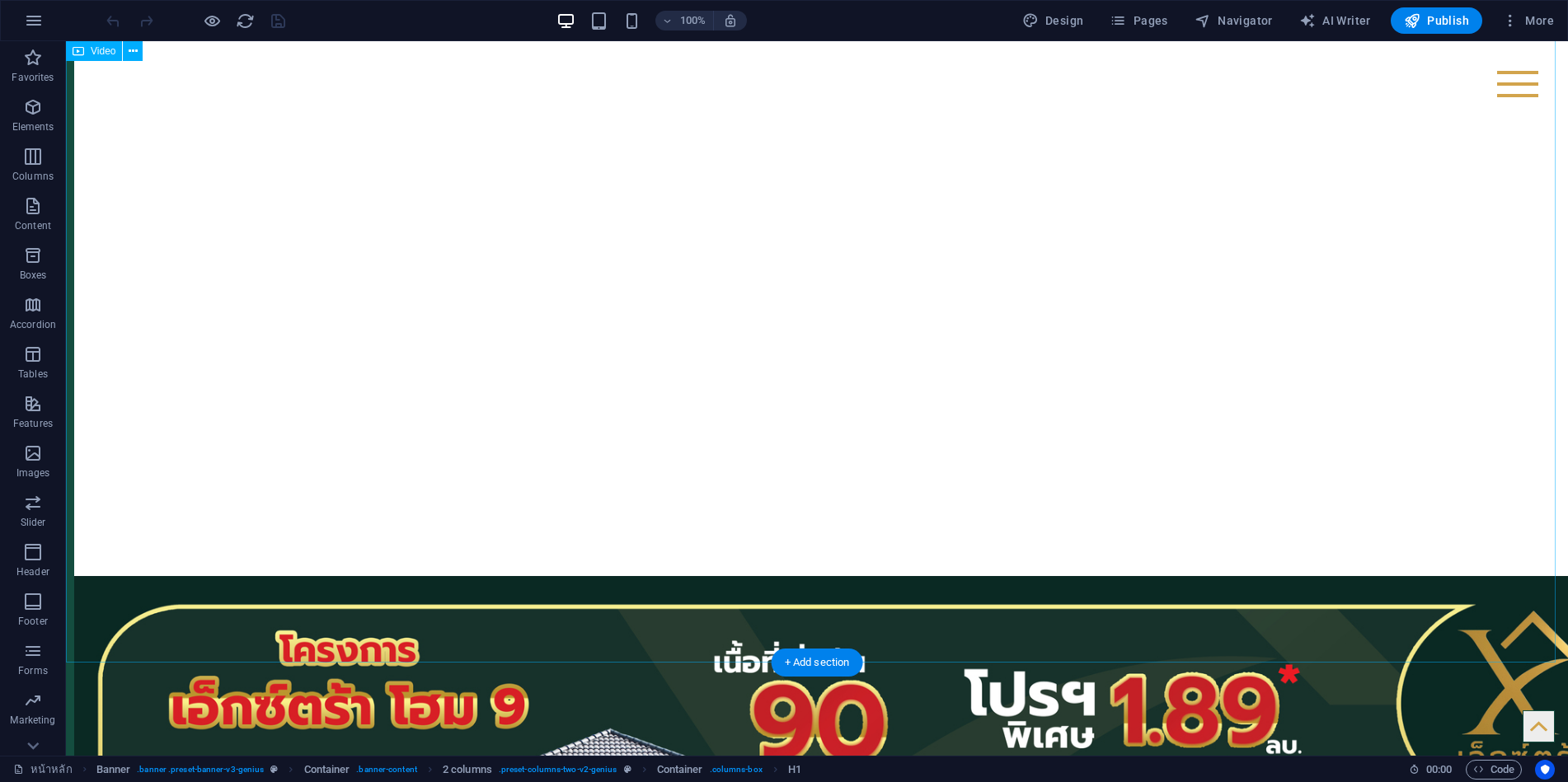
scroll to position [42, 0]
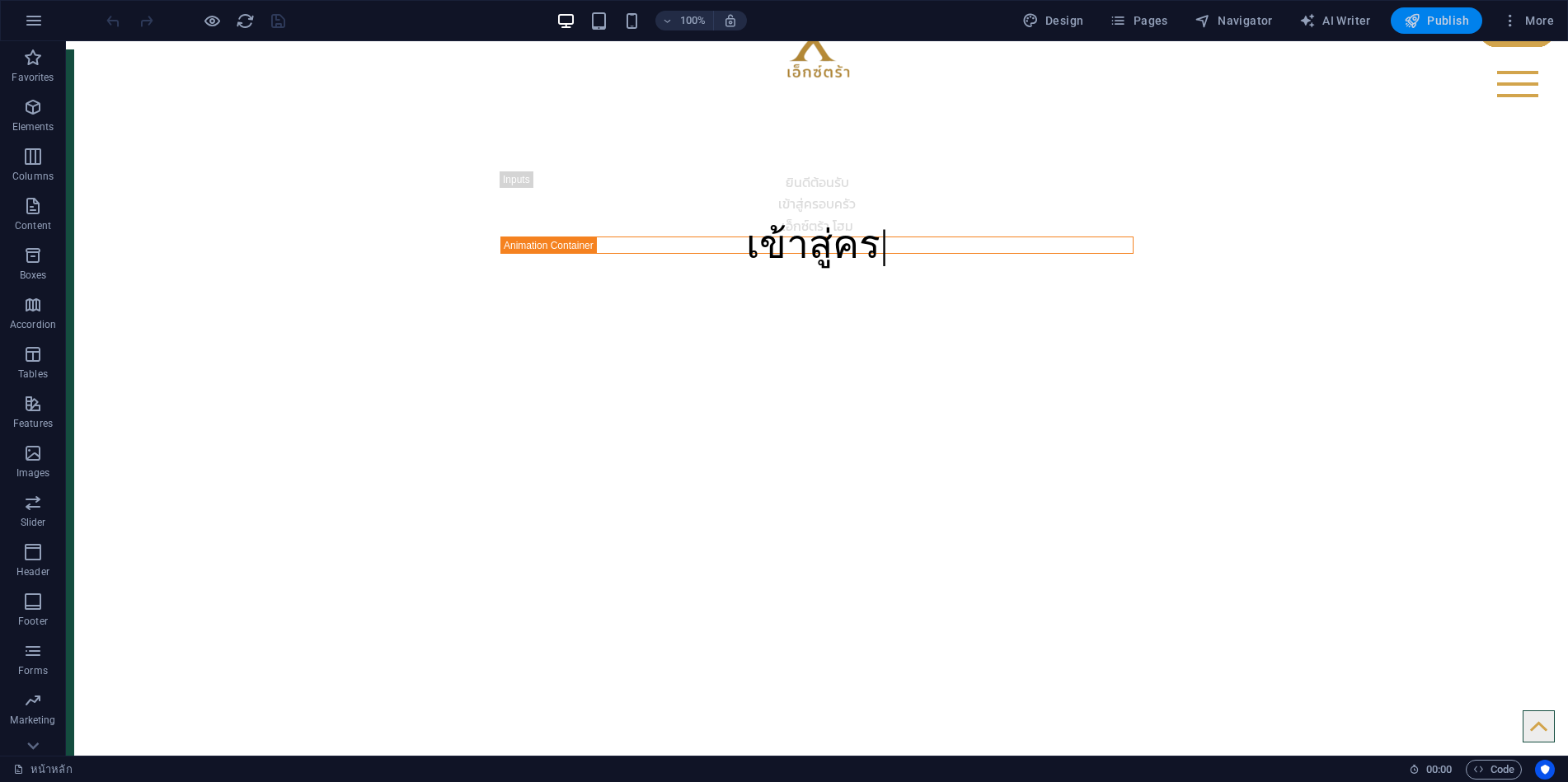
click at [1459, 17] on span "Publish" at bounding box center [1437, 21] width 65 height 16
